Goal: Task Accomplishment & Management: Manage account settings

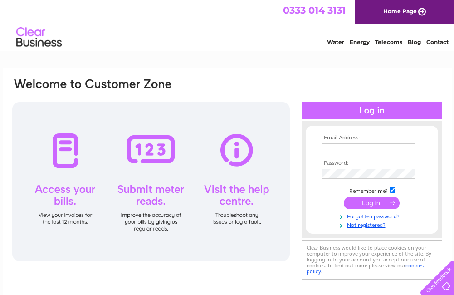
type input "urquharthomefurnishers@aol.com"
click at [374, 203] on input "submit" at bounding box center [372, 202] width 56 height 13
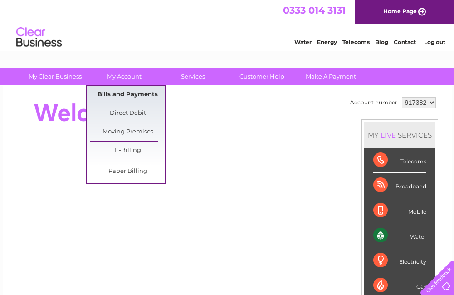
click at [129, 96] on link "Bills and Payments" at bounding box center [127, 95] width 75 height 18
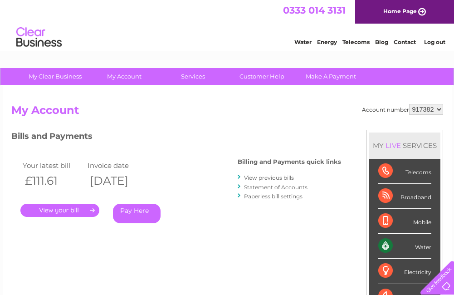
click at [88, 210] on link "." at bounding box center [59, 210] width 79 height 13
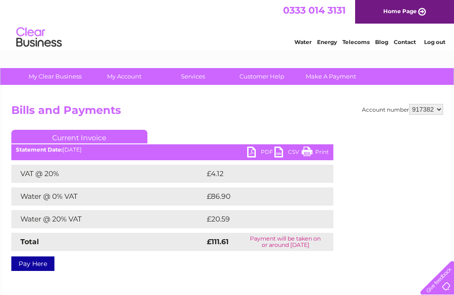
click at [322, 153] on link "Print" at bounding box center [315, 153] width 27 height 13
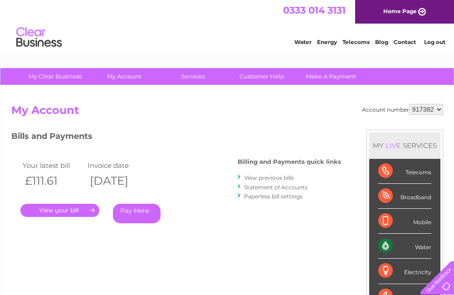
click at [274, 179] on link "View previous bills" at bounding box center [269, 177] width 50 height 7
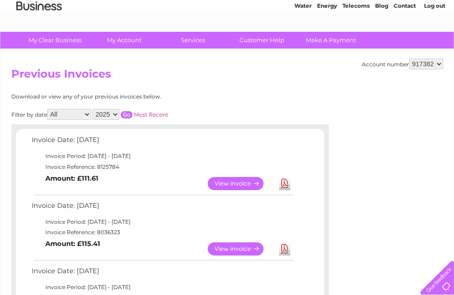
scroll to position [91, 0]
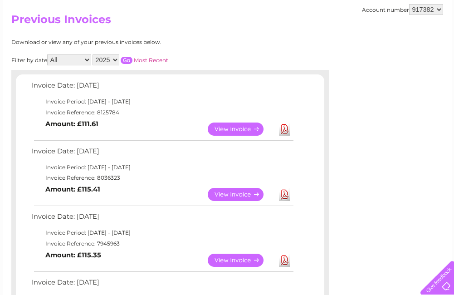
click at [244, 194] on link "View" at bounding box center [241, 194] width 67 height 13
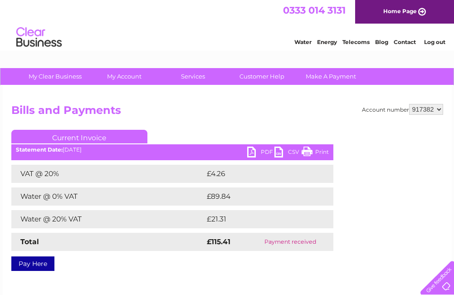
click at [316, 153] on link "Print" at bounding box center [315, 153] width 27 height 13
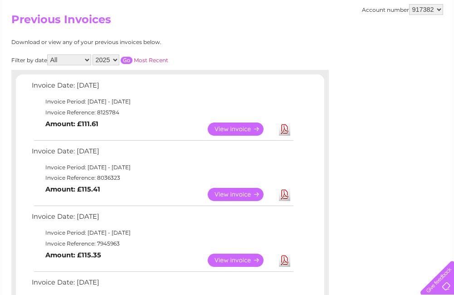
click at [239, 260] on link "View" at bounding box center [241, 260] width 67 height 13
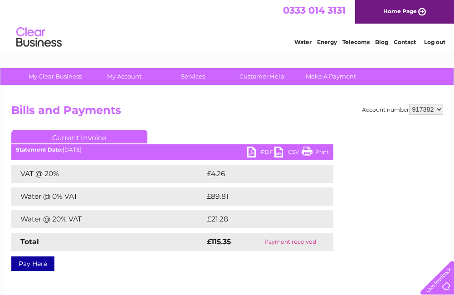
click at [313, 151] on link "Print" at bounding box center [315, 153] width 27 height 13
